Goal: Task Accomplishment & Management: Manage account settings

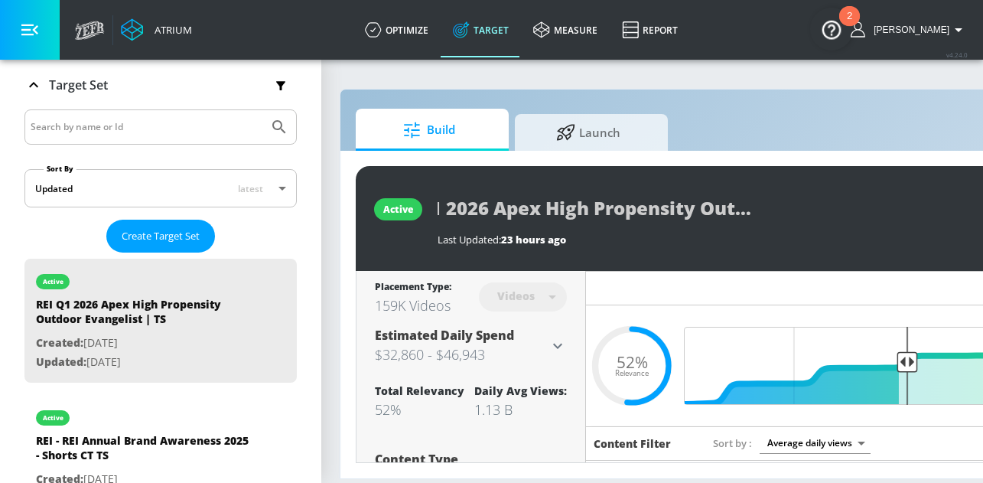
scroll to position [0, 163]
click at [826, 220] on div "REI Q1 2026 Apex High Propensity Outdoor Evangelist | TS" at bounding box center [770, 208] width 664 height 34
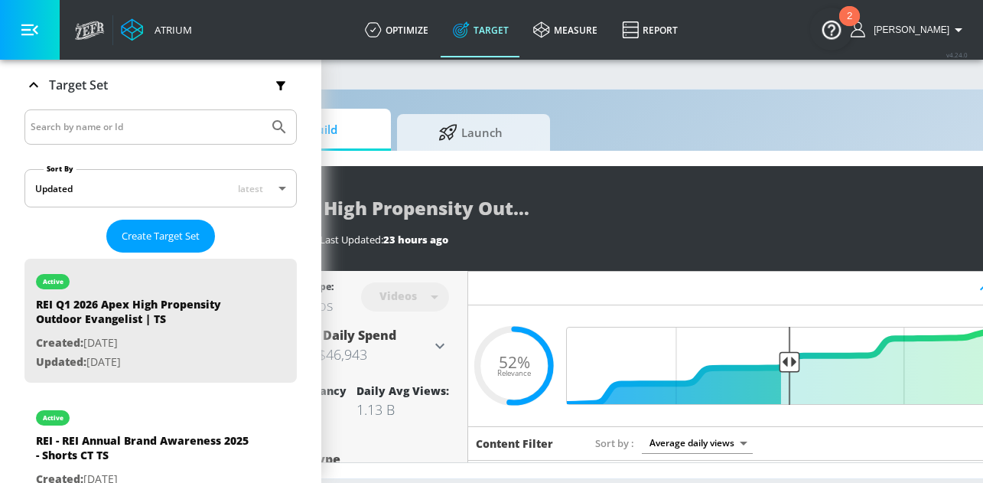
scroll to position [0, 305]
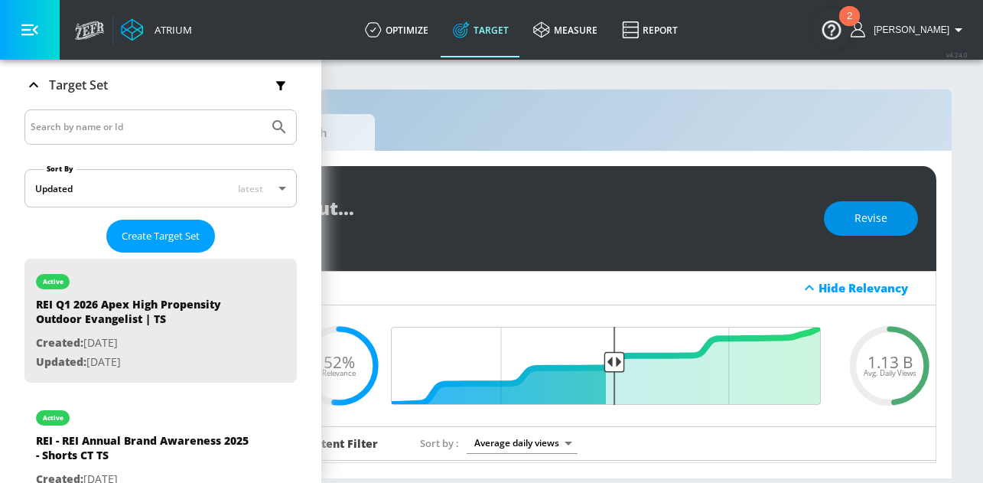
click at [884, 222] on span "Revise" at bounding box center [871, 218] width 33 height 19
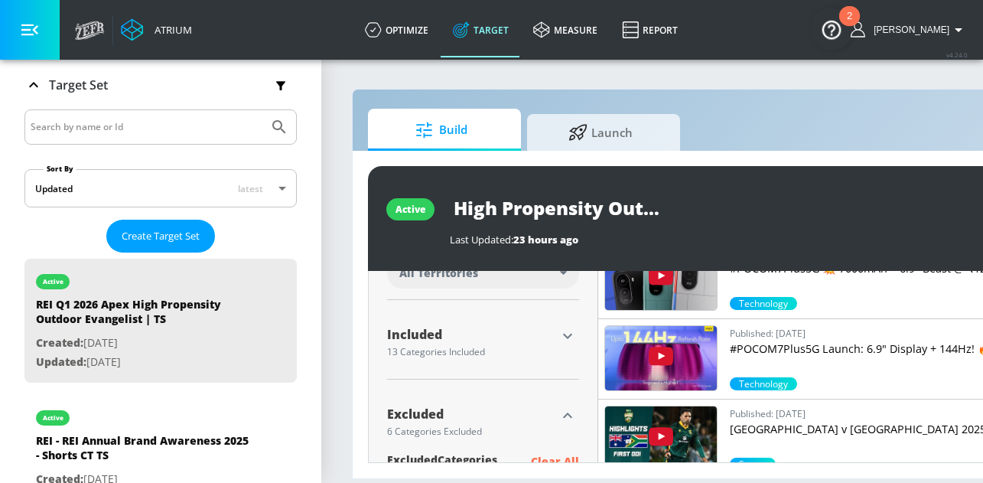
scroll to position [458, 0]
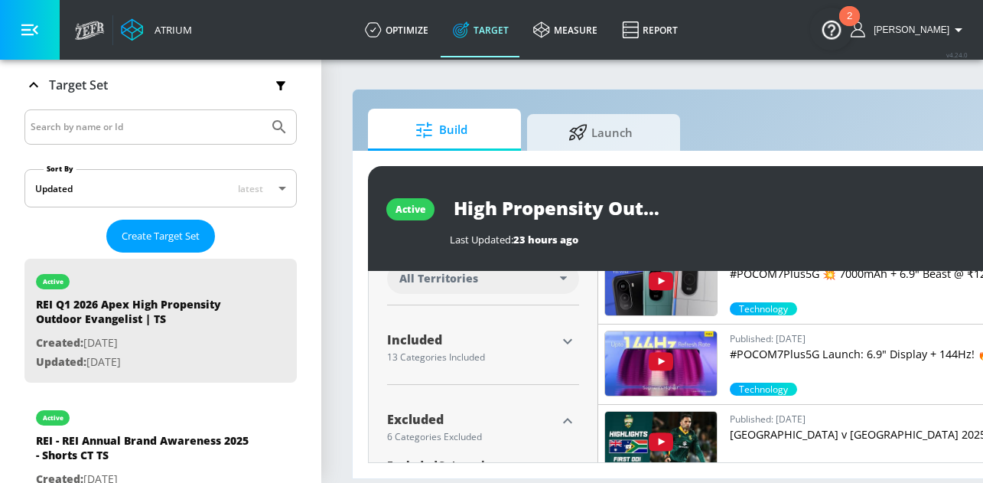
click at [568, 344] on icon "button" at bounding box center [568, 341] width 18 height 18
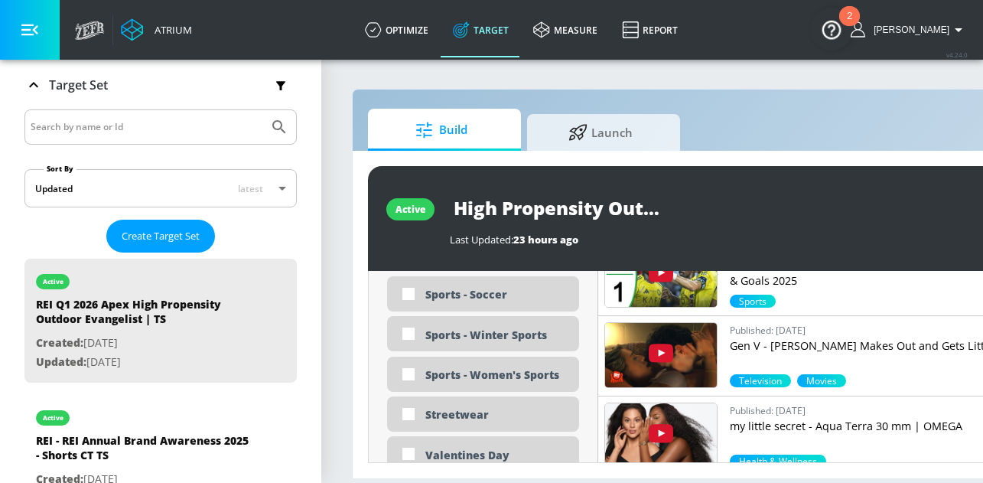
scroll to position [4319, 0]
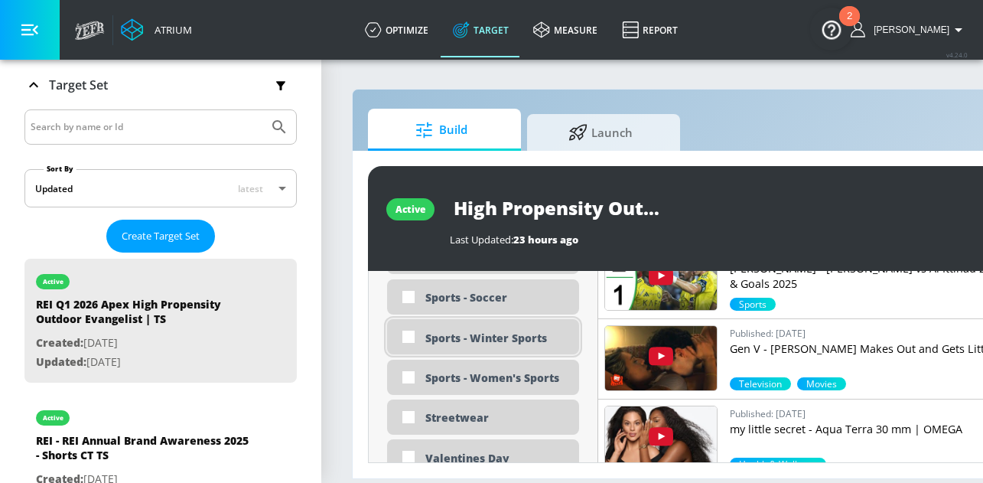
click at [471, 334] on div "Sports - Winter Sports" at bounding box center [496, 338] width 142 height 15
checkbox input "true"
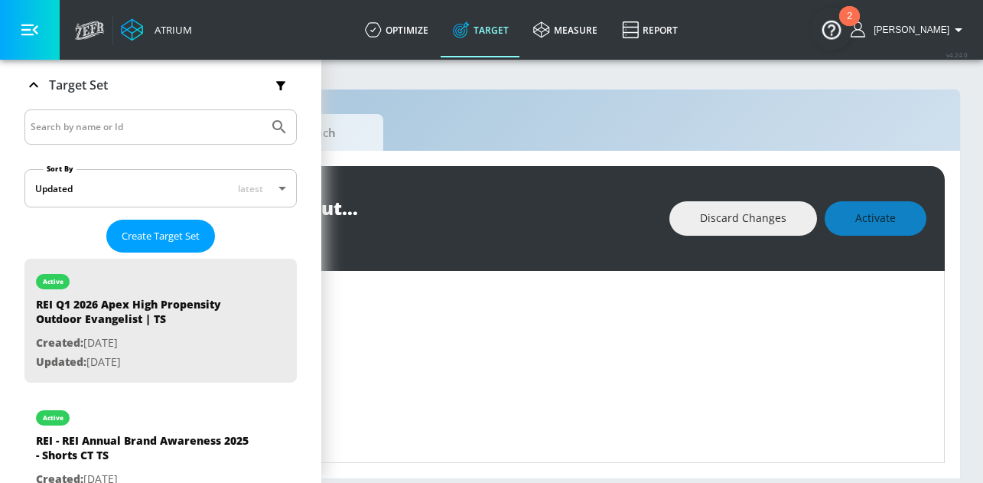
scroll to position [0, 305]
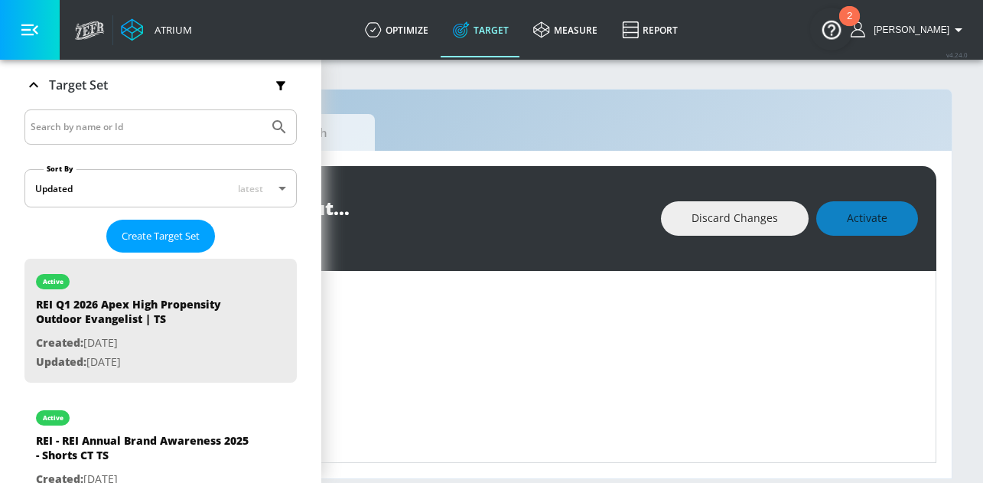
click at [875, 225] on div "Discard Changes Activate" at bounding box center [789, 218] width 257 height 34
click at [852, 217] on div "Discard Changes Activate" at bounding box center [789, 218] width 257 height 34
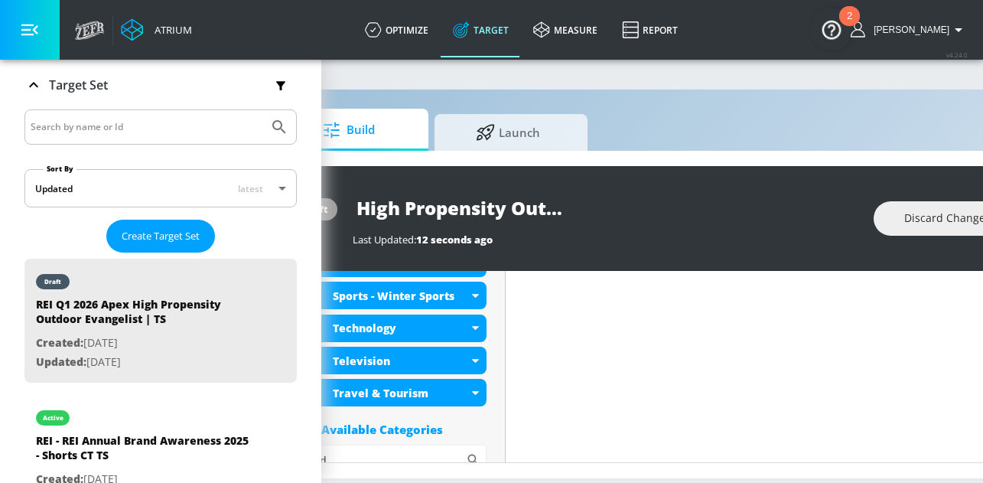
scroll to position [0, 0]
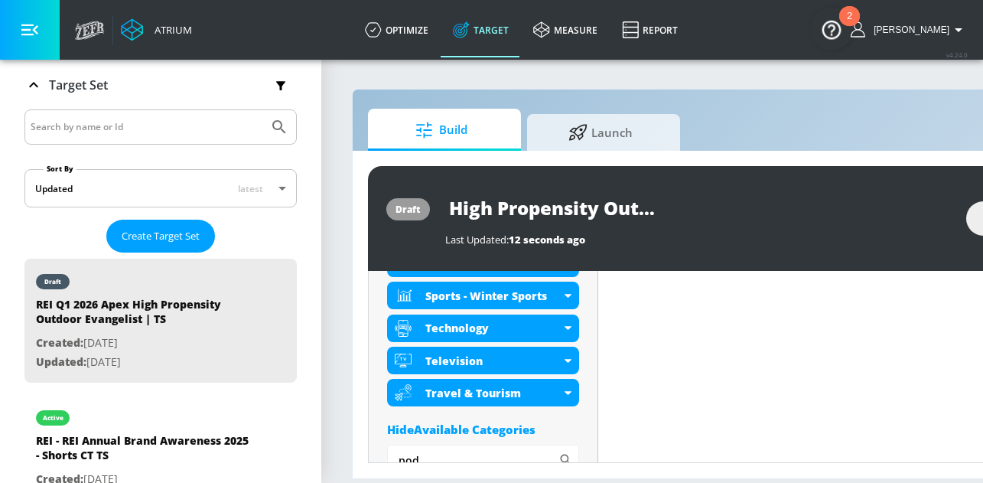
click at [560, 210] on input "REI Q1 2026 Apex High Propensity Outdoor Evangelist | TS" at bounding box center [636, 208] width 383 height 34
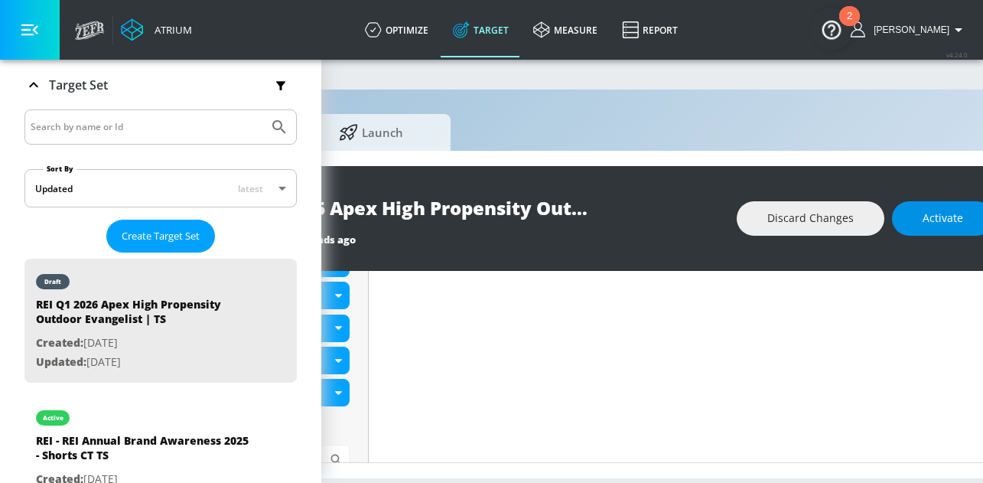
click at [949, 213] on span "Activate" at bounding box center [943, 218] width 41 height 19
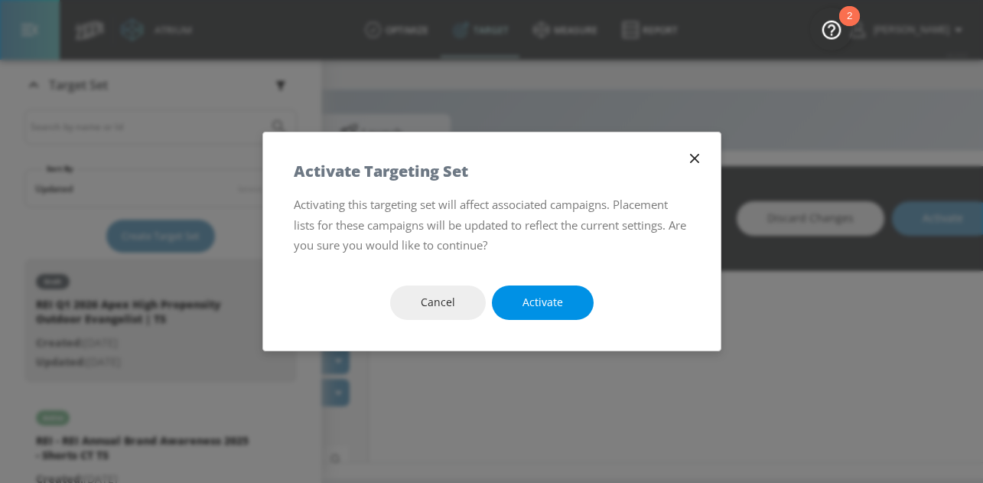
click at [530, 305] on span "Activate" at bounding box center [543, 302] width 41 height 19
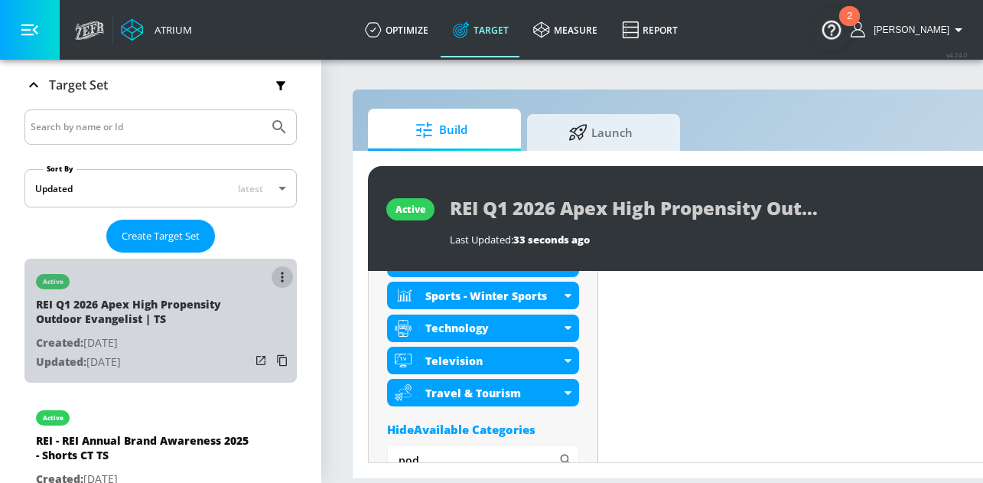
click at [283, 273] on icon "list of Target Set" at bounding box center [282, 277] width 3 height 11
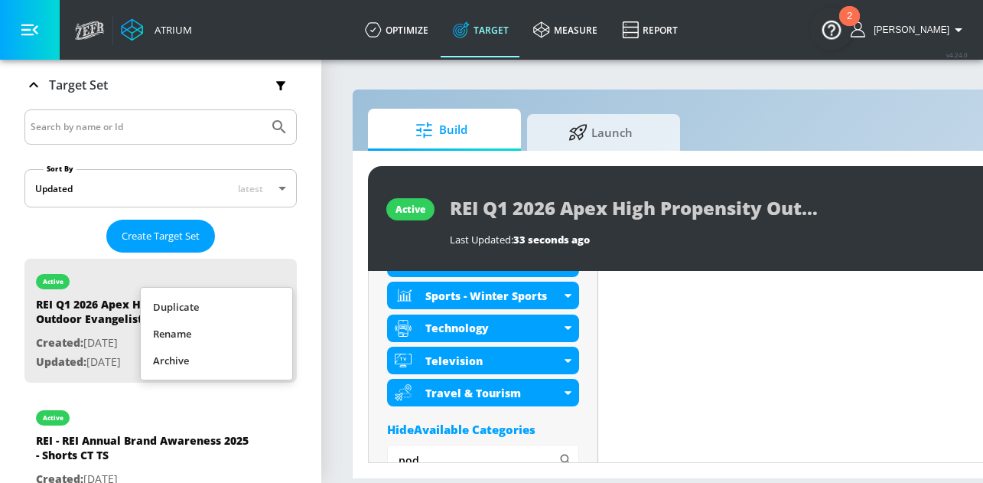
click at [225, 308] on li "Duplicate" at bounding box center [216, 307] width 151 height 27
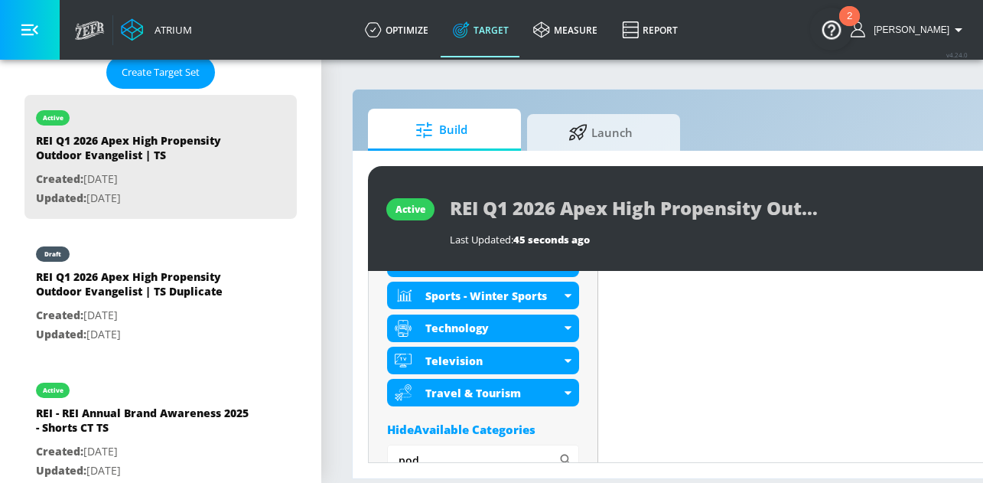
scroll to position [418, 0]
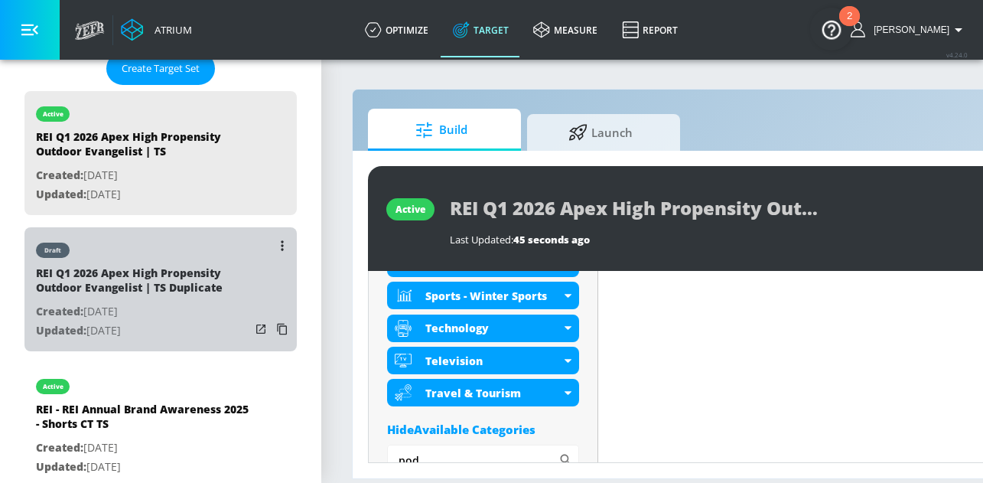
click at [195, 321] on p "Updated: [DATE]" at bounding box center [143, 330] width 214 height 19
type input "REI Q1 2026 Apex High Propensity Outdoor Evangelist | TS Duplicate"
type input "0.05"
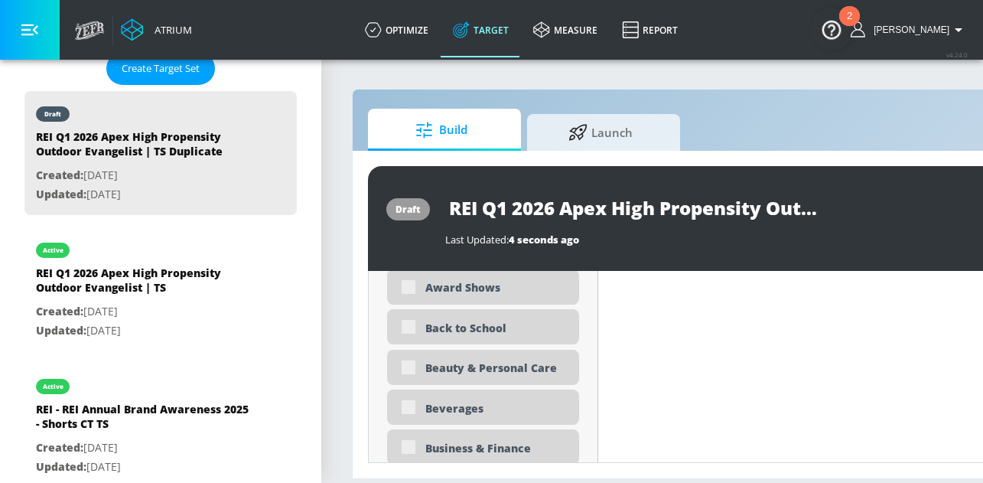
scroll to position [918, 0]
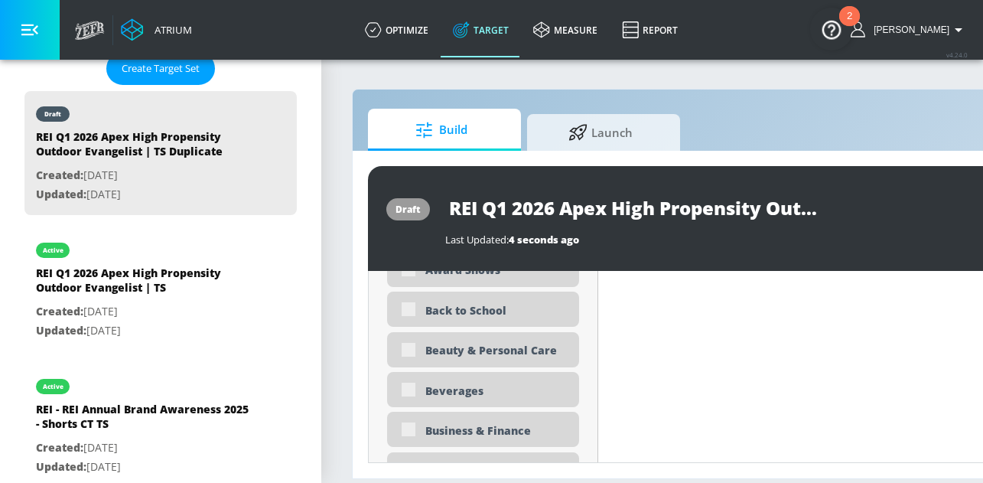
click at [686, 208] on input "REI Q1 2026 Apex High Propensity Outdoor Evangelist | TS Duplicate" at bounding box center [636, 208] width 383 height 34
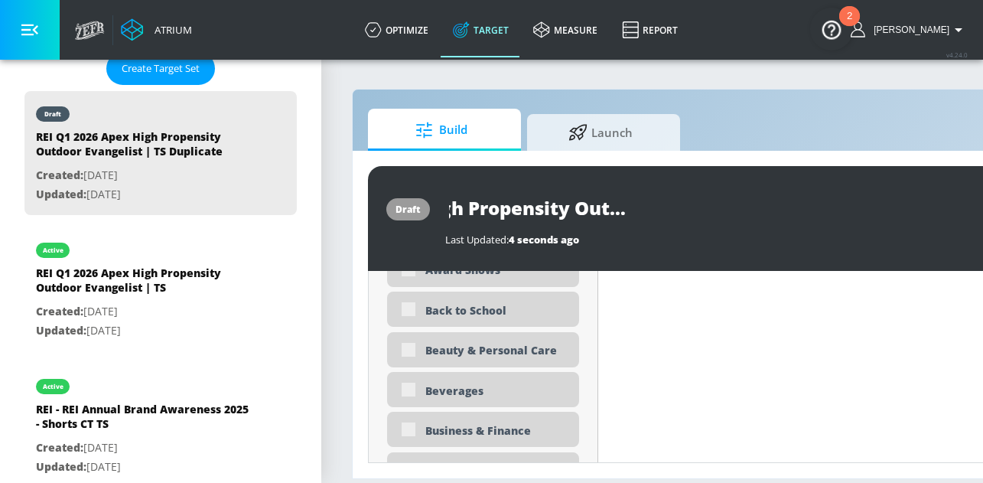
scroll to position [0, 262]
click at [752, 200] on input "REI Q1 2026 Apex High Propensity Outdoor Evangelist | TS Duplicate" at bounding box center [636, 208] width 383 height 34
type input "REI Q1 2026 Apex High Propensity Outdoor Evangelist | TS S"
type input "0.05"
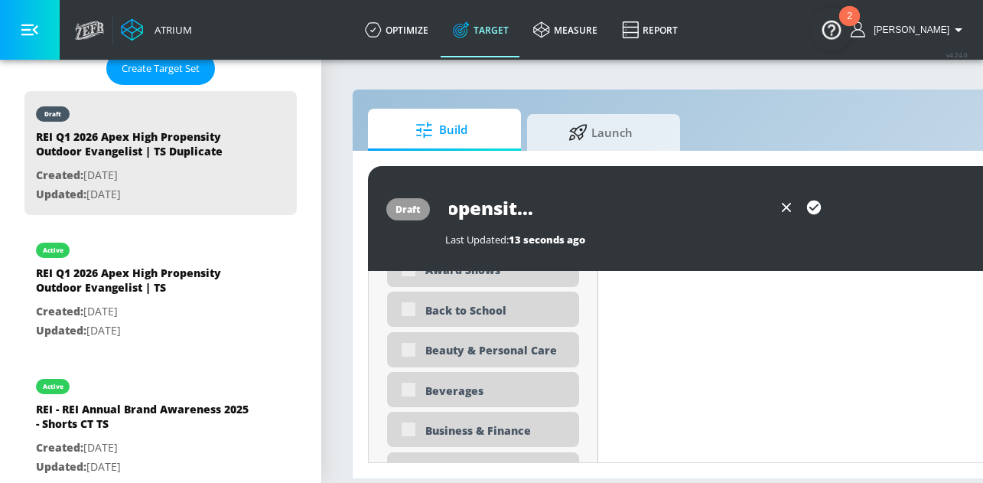
type input "REI Q1 2026 Apex High Propensity Outdoor Evangelist | TS Sh"
type input "0.05"
type input "REI Q1 2026 Apex High Propensity Outdoor Evangelist | TS Sho"
type input "0.05"
type input "REI Q1 2026 Apex High Propensity Outdoor Evangelist | [PERSON_NAME]"
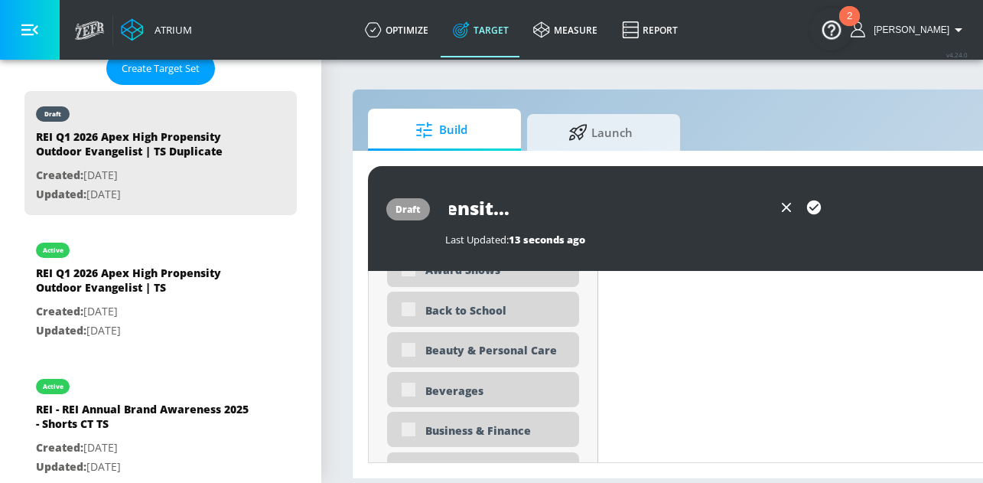
type input "0.05"
type input "REI Q1 2026 Apex High Propensity Outdoor Evangelist | TS Short"
type input "0.05"
type input "REI Q1 2026 Apex High Propensity Outdoor Evangelist | TS Shorts"
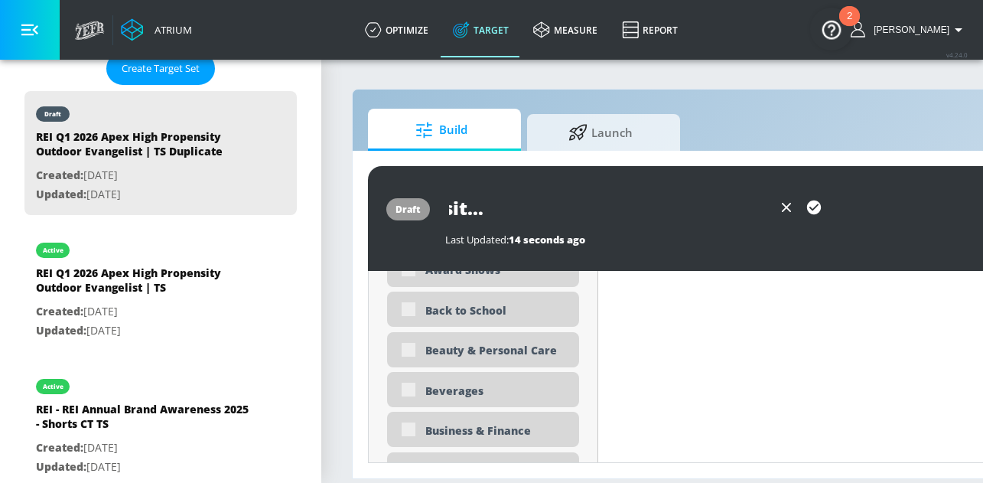
type input "0.05"
type input "REI Q1 2026 Apex High Propensity Outdoor Evangelist | TS Shorts"
click at [816, 207] on icon "button" at bounding box center [814, 207] width 17 height 17
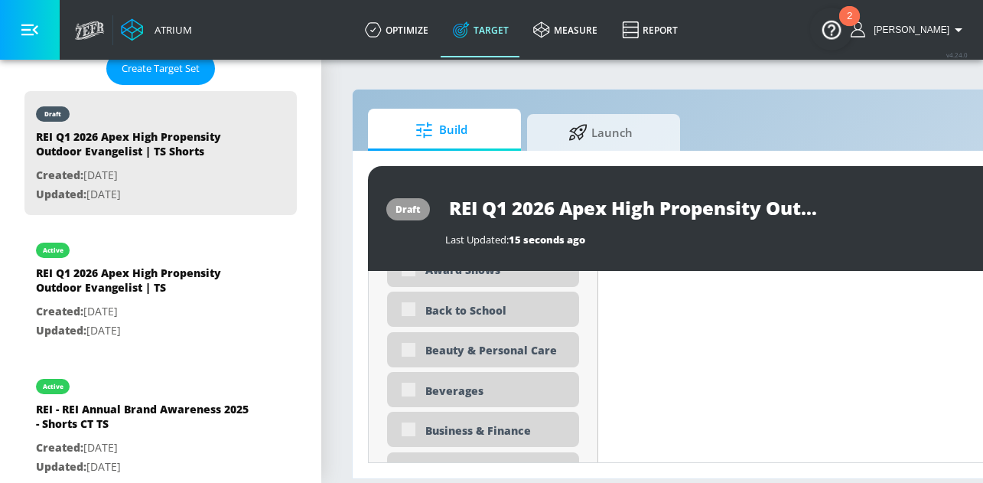
type input "0.05"
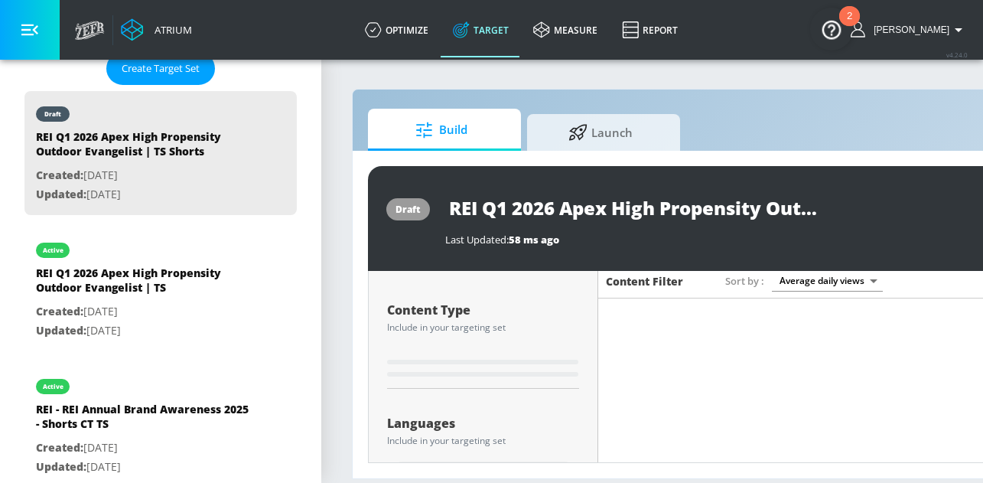
scroll to position [161, 0]
type input "REI Q1 2026 Apex High Propensity Outdoor Evangelist | TS Duplicate"
type input "0.52"
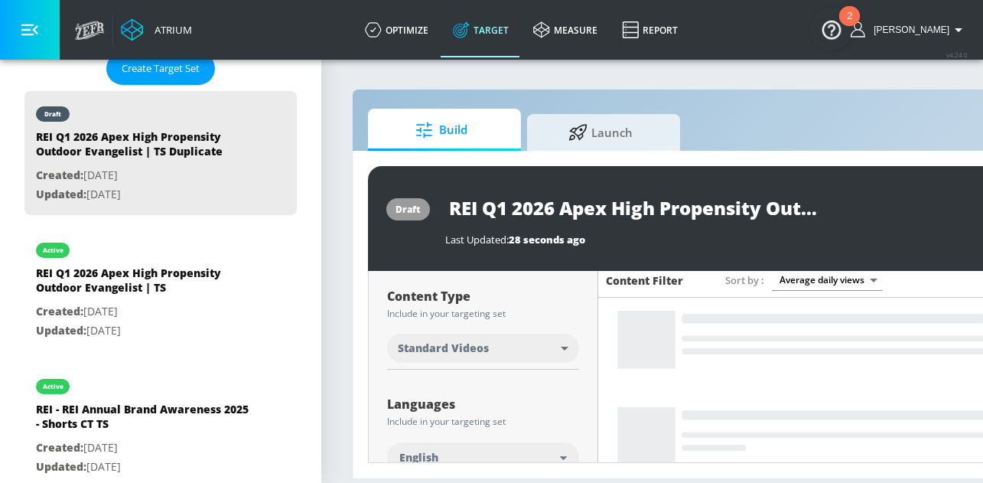
scroll to position [164, 0]
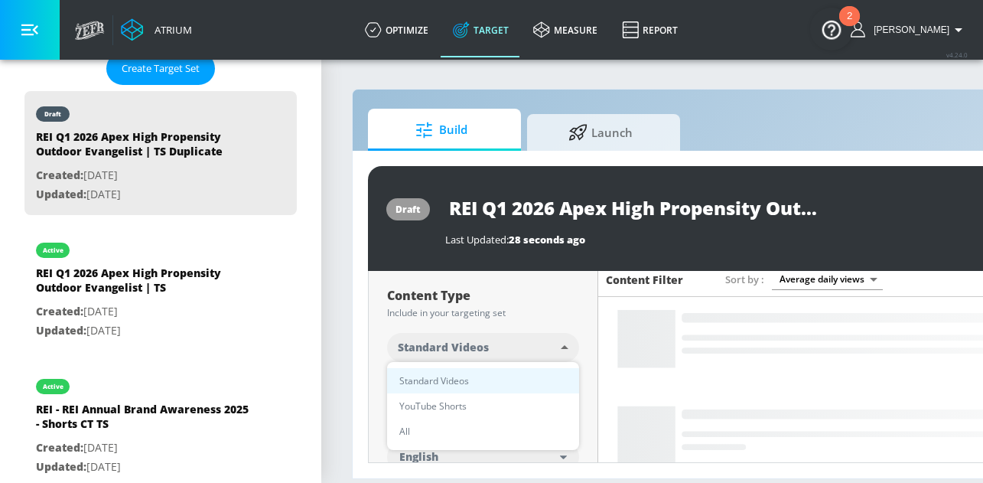
click at [520, 357] on body "Atrium optimize Target measure Report optimize Target measure Report v 4.24.0 B…" at bounding box center [491, 241] width 983 height 483
click at [460, 394] on li "YouTube Shorts" at bounding box center [483, 405] width 192 height 25
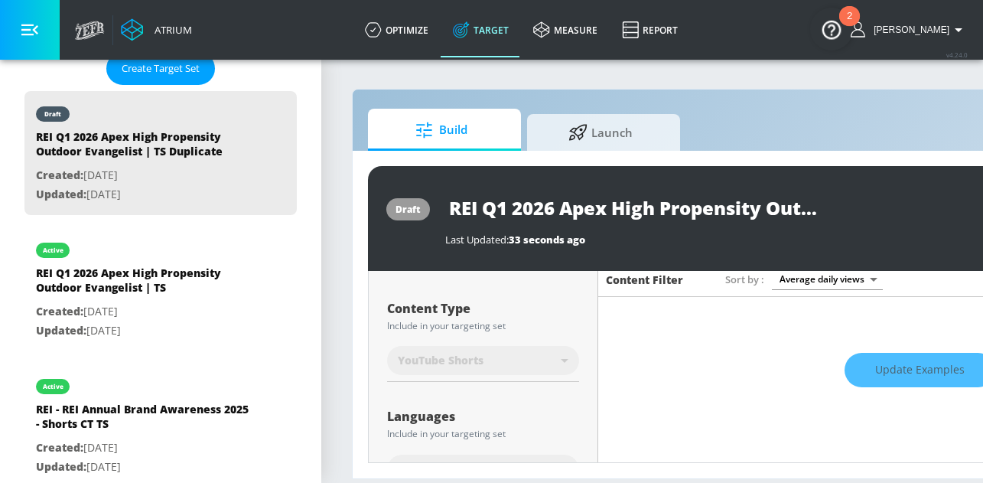
type input "shorts"
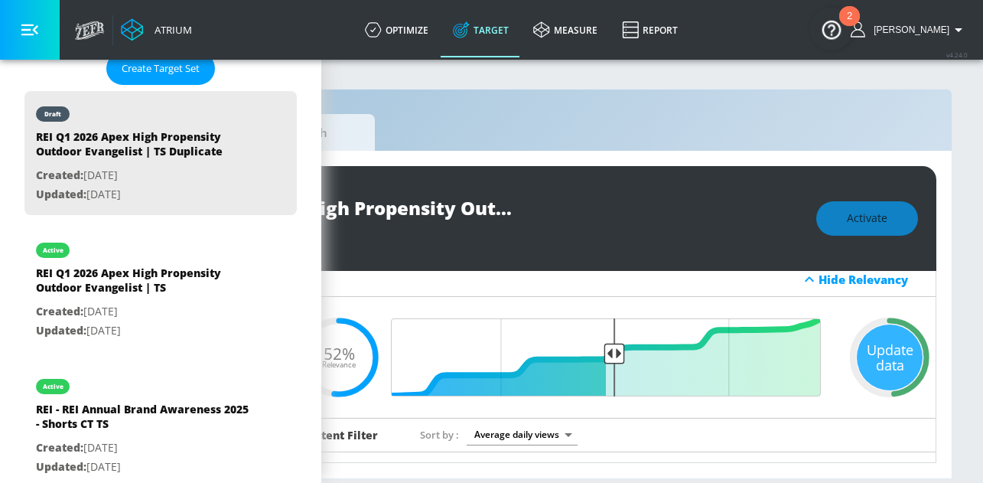
scroll to position [0, 0]
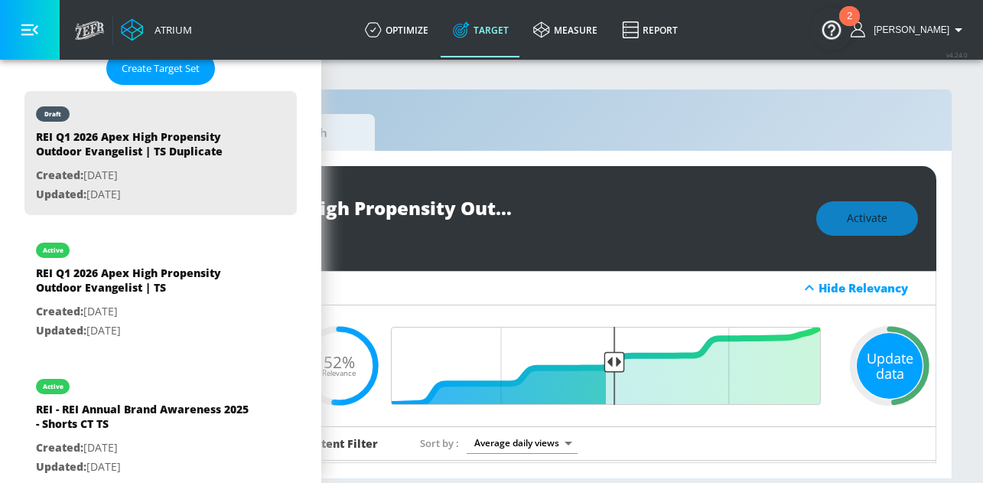
click at [901, 365] on div "Update data" at bounding box center [890, 366] width 66 height 66
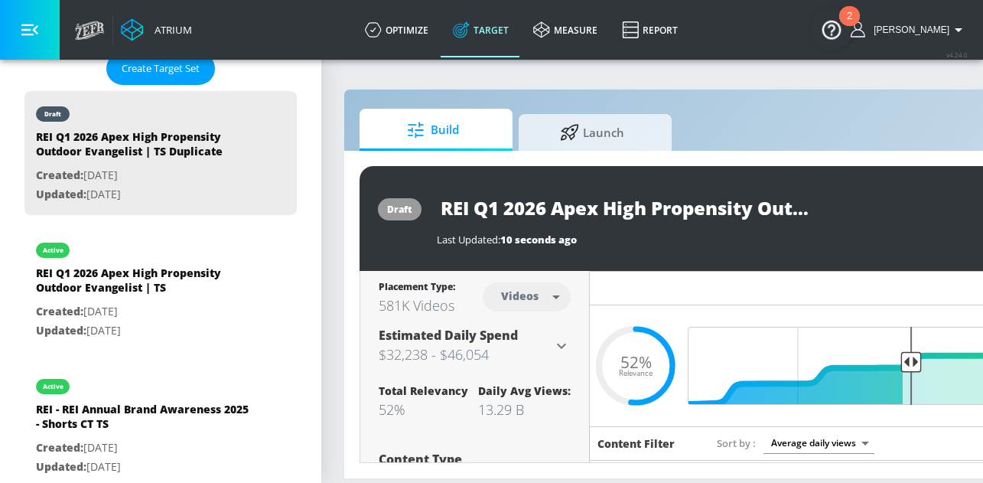
scroll to position [0, 262]
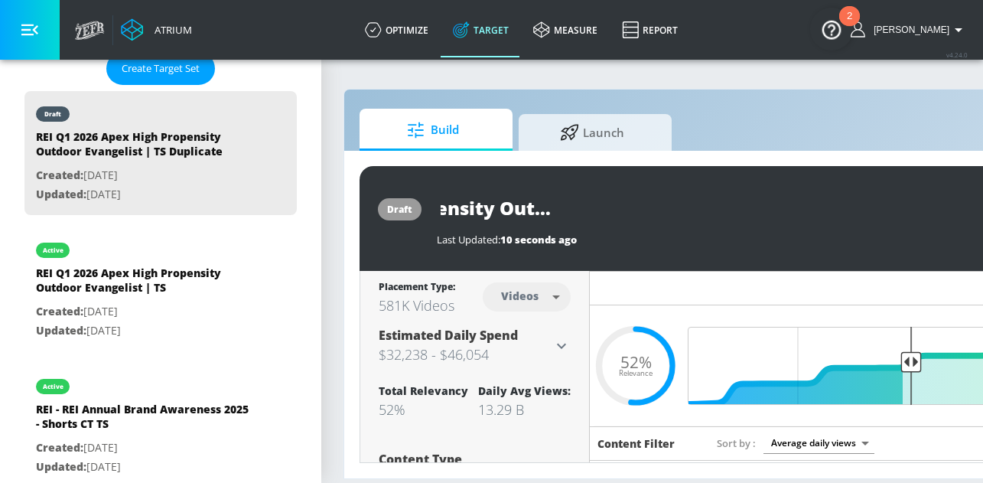
drag, startPoint x: 439, startPoint y: 204, endPoint x: 895, endPoint y: 237, distance: 457.2
click at [895, 237] on div "REI Q1 2026 Apex High Propensity Outdoor Evangelist | TS Duplicate Last Updated…" at bounding box center [767, 219] width 661 height 56
click at [757, 204] on input "REI Q1 2026 Apex High Propensity Outdoor Evangelist | TS Duplicate" at bounding box center [628, 208] width 383 height 34
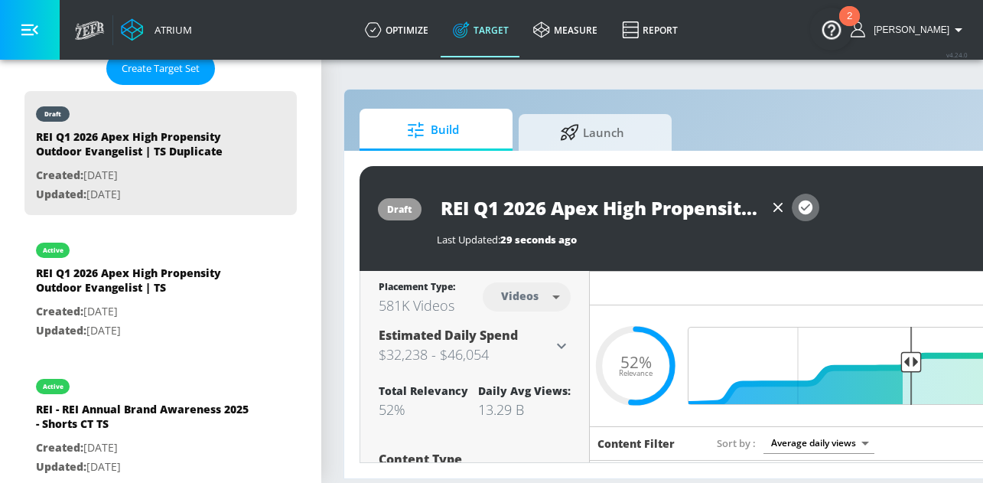
click at [801, 207] on icon "button" at bounding box center [805, 207] width 17 height 17
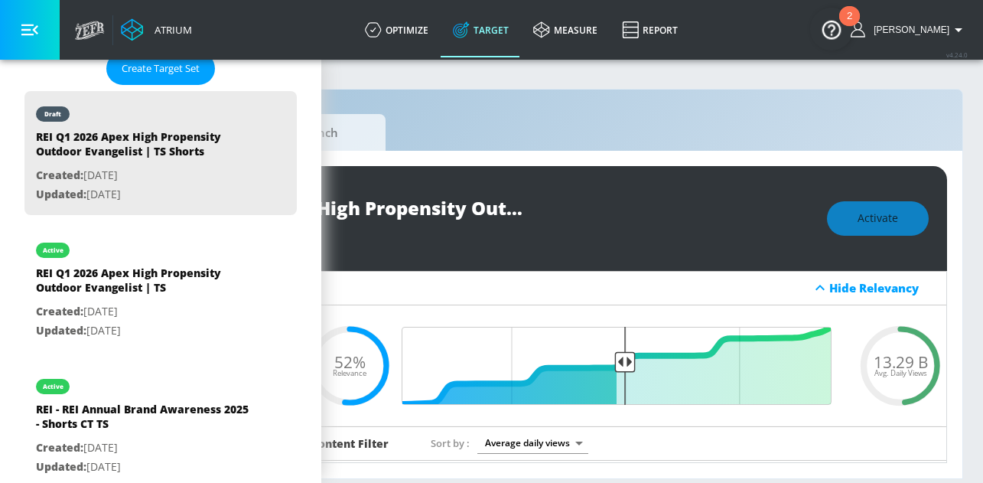
scroll to position [0, 294]
click at [878, 218] on div "Activate" at bounding box center [879, 218] width 102 height 34
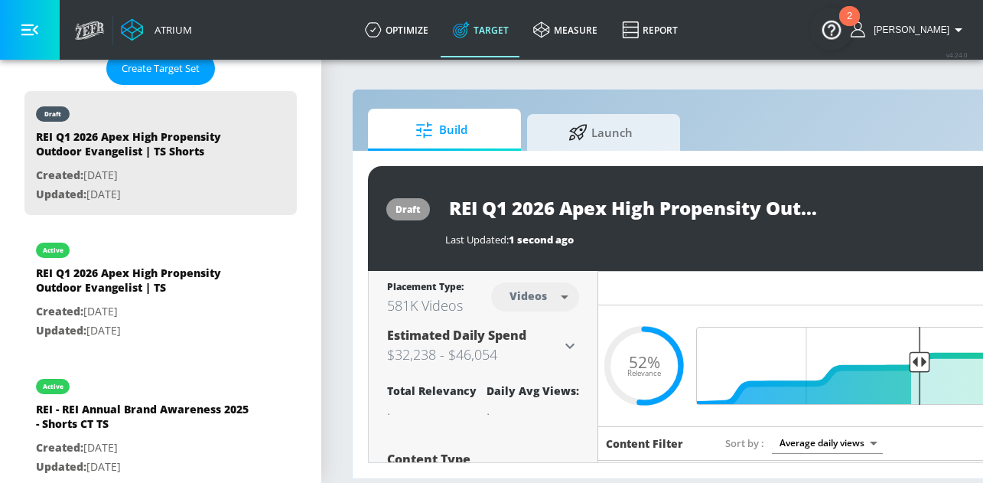
scroll to position [0, 233]
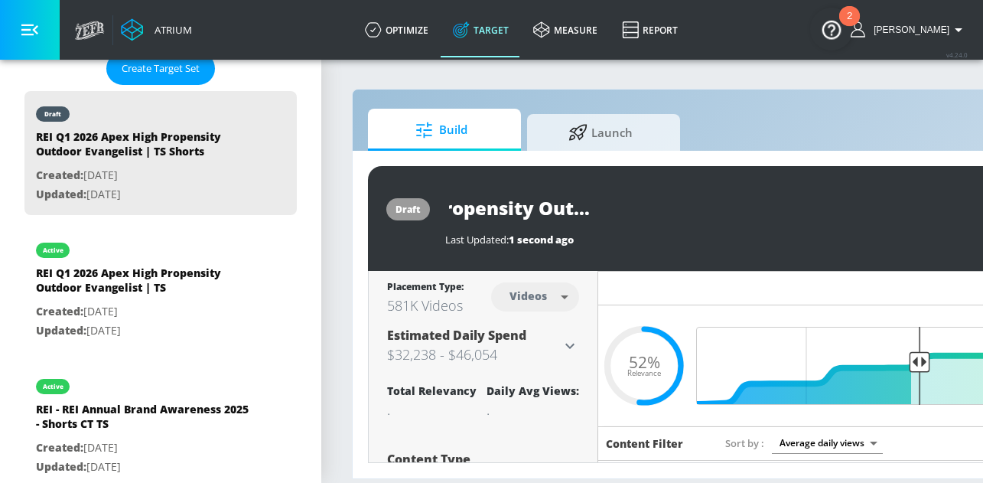
drag, startPoint x: 451, startPoint y: 210, endPoint x: 938, endPoint y: 220, distance: 487.5
click at [938, 220] on div "REI Q1 2026 Apex High Propensity Outdoor Evangelist | TS Shorts" at bounding box center [775, 208] width 661 height 34
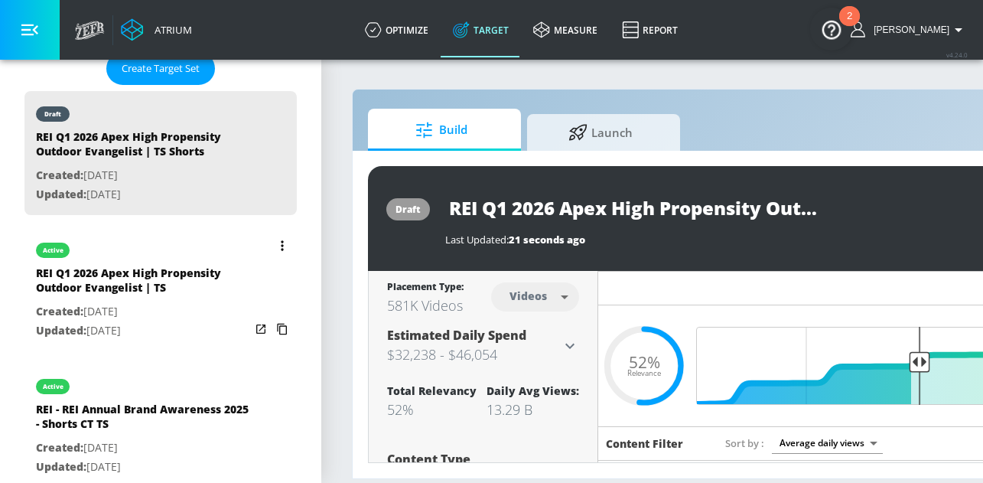
scroll to position [377, 0]
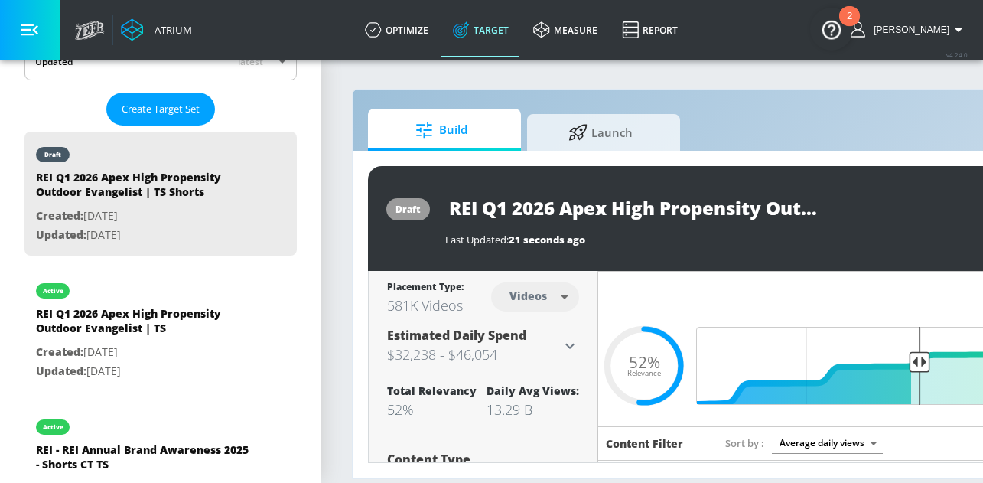
click at [841, 262] on div "draft REI Q1 2026 Apex High Propensity Outdoor Evangelist | TS Shorts Last Upda…" at bounding box center [805, 218] width 874 height 105
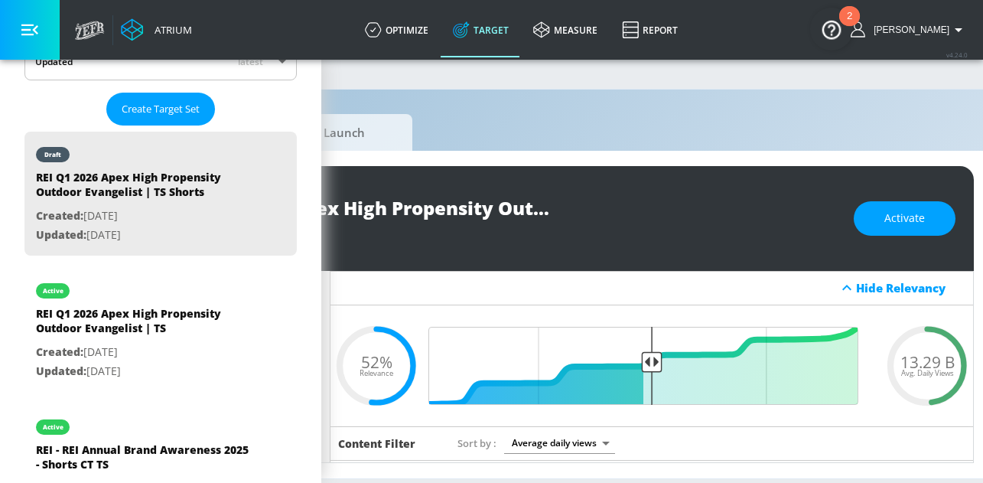
scroll to position [0, 305]
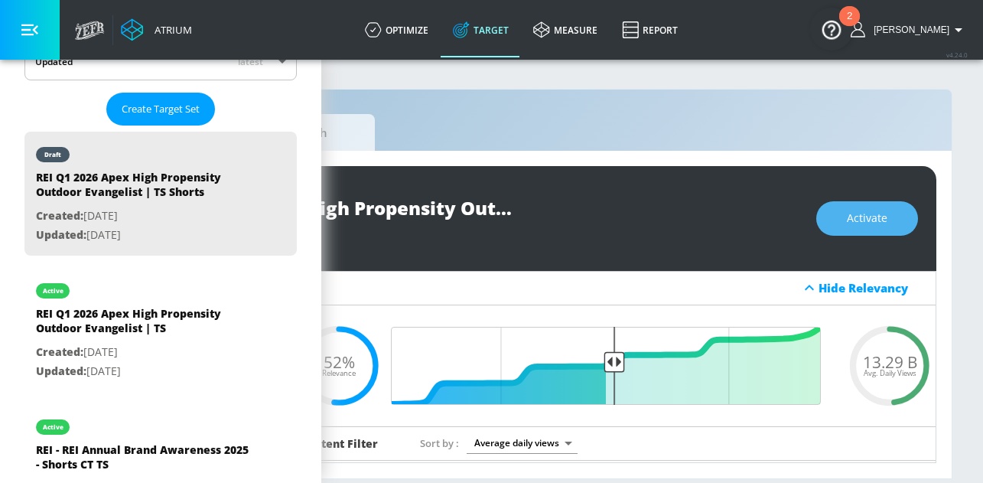
click at [878, 211] on span "Activate" at bounding box center [867, 218] width 41 height 19
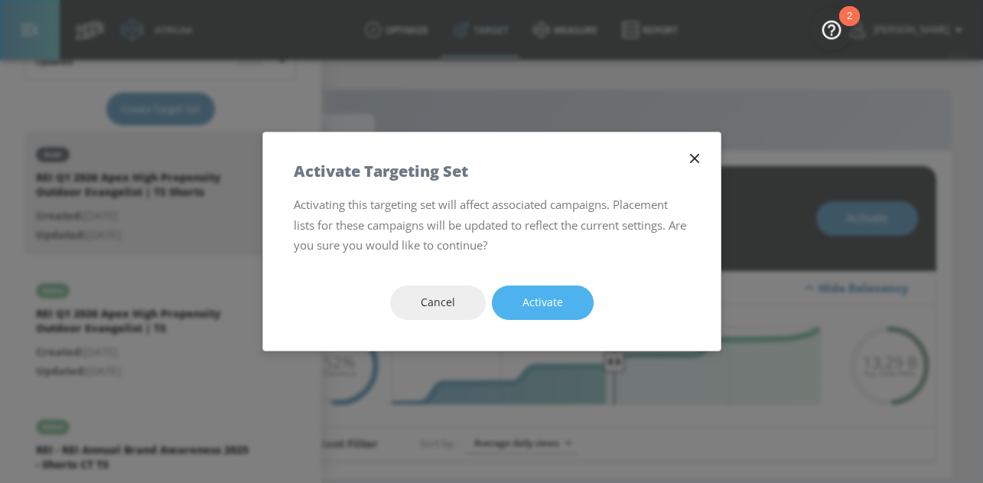
click at [564, 300] on button "Activate" at bounding box center [543, 302] width 102 height 34
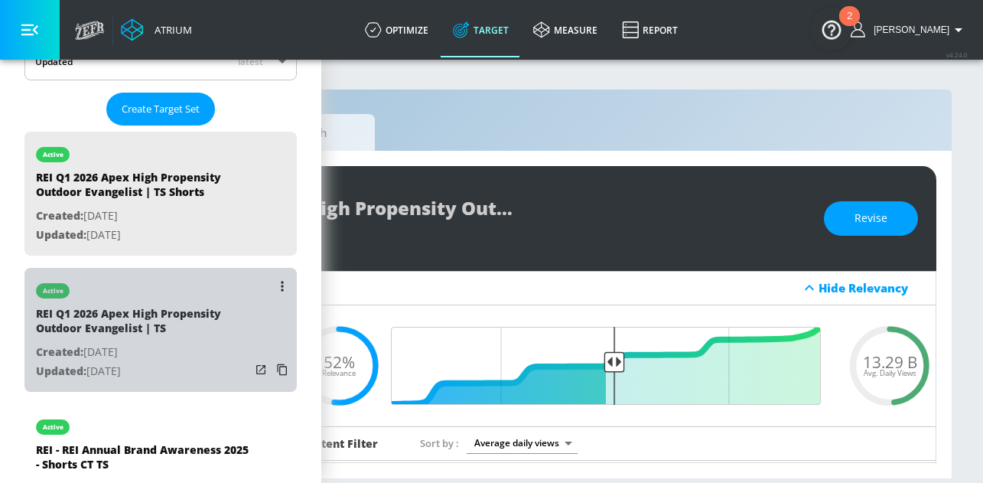
click at [179, 357] on p "Created: [DATE]" at bounding box center [143, 352] width 214 height 19
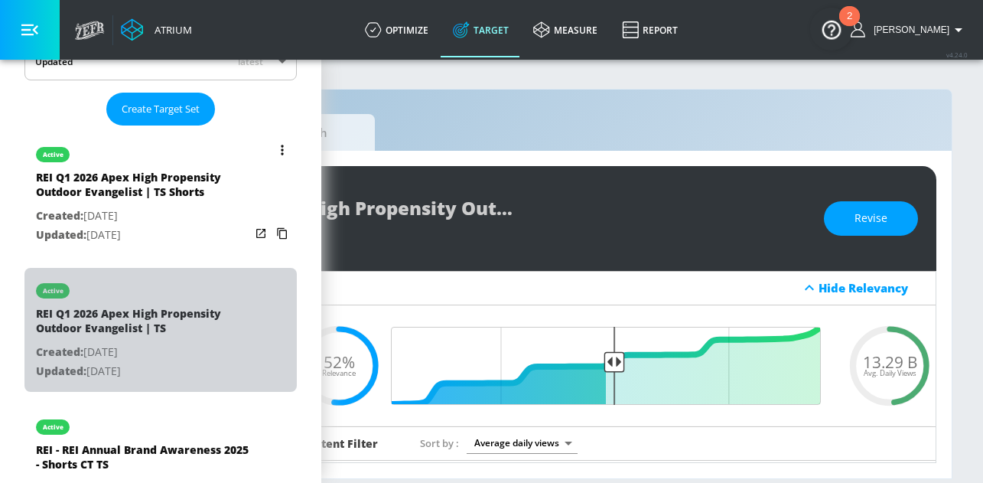
type input "REI Q1 2026 Apex High Propensity Outdoor Evangelist | TS"
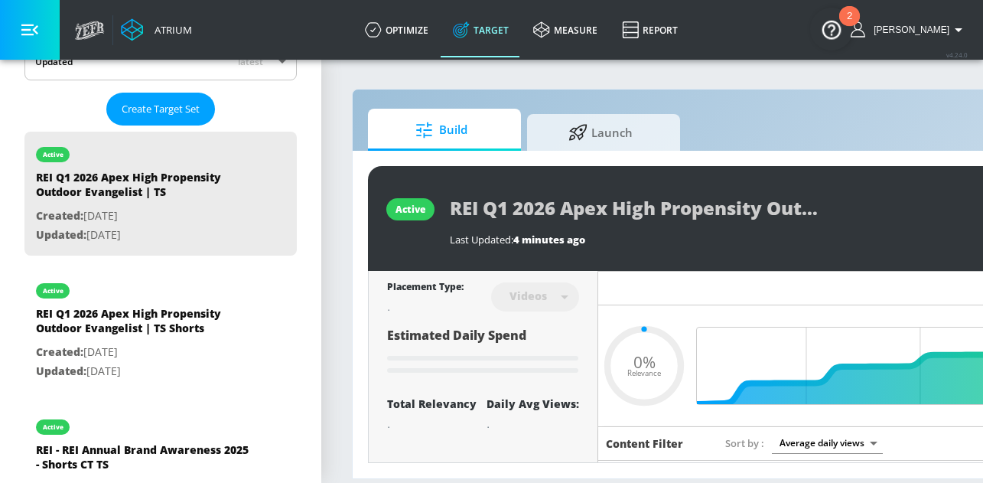
scroll to position [0, 163]
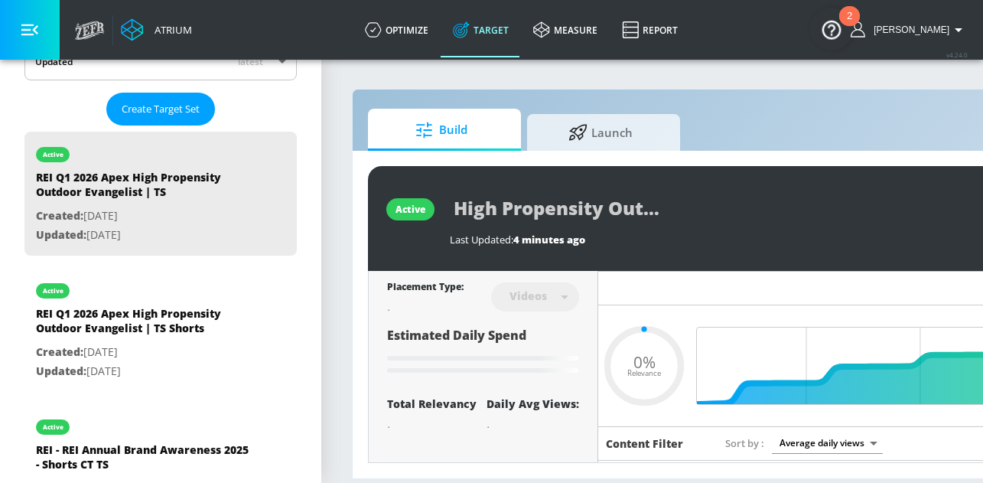
click at [914, 211] on div "REI Q1 2026 Apex High Propensity Outdoor Evangelist | TS" at bounding box center [782, 208] width 664 height 34
type input "0.52"
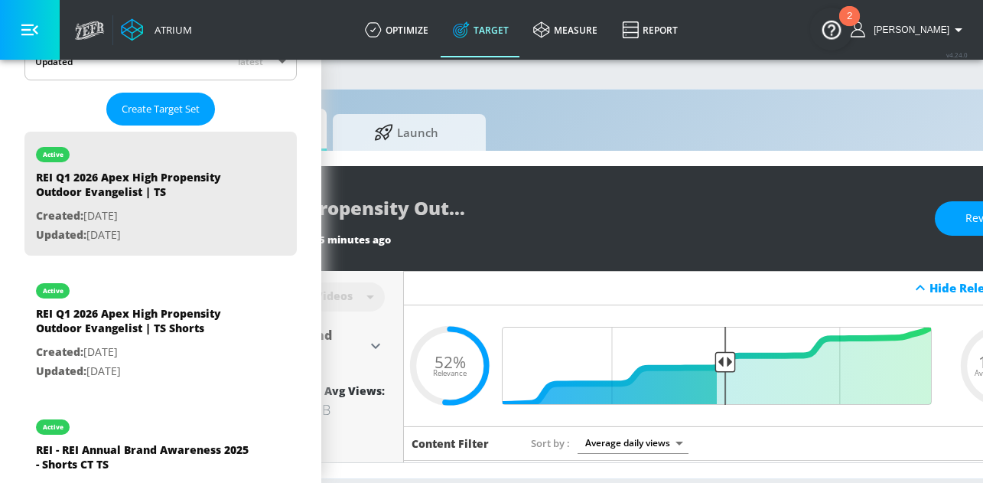
scroll to position [0, 264]
